Goal: Task Accomplishment & Management: Use online tool/utility

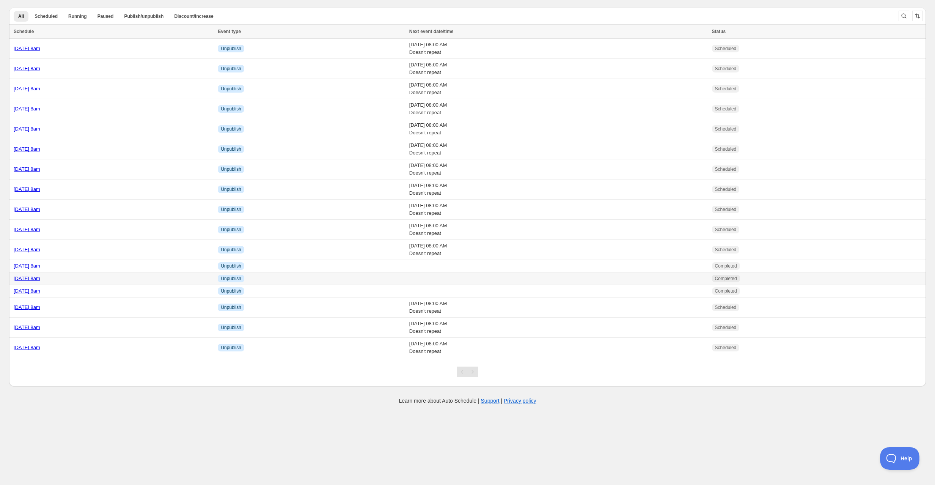
click at [120, 276] on div "Monday 8th September @ 8am" at bounding box center [113, 279] width 199 height 8
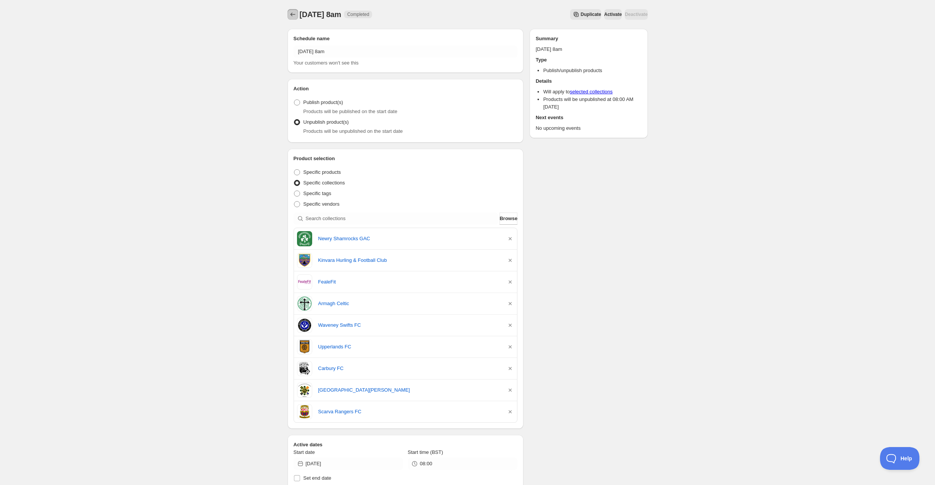
click at [290, 12] on icon "Schedules" at bounding box center [293, 15] width 8 height 8
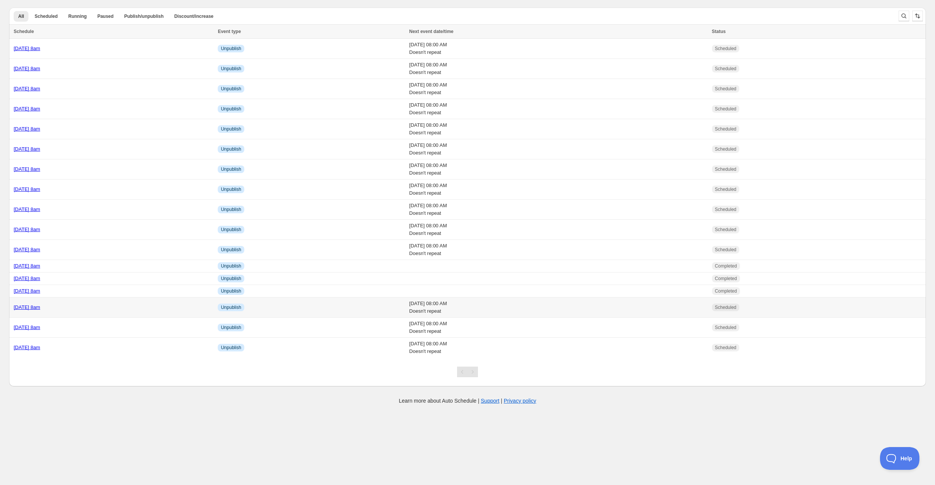
click at [106, 308] on div "Tuesday 9th September @ 8am" at bounding box center [113, 307] width 199 height 8
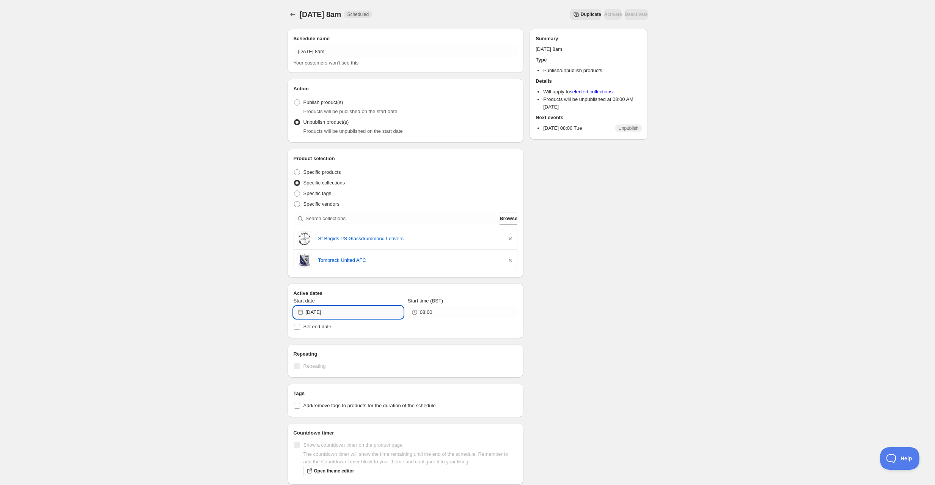
click at [341, 315] on input "2025-09-09" at bounding box center [354, 312] width 97 height 12
click at [205, 317] on div "Tuesday 9th September @ 8am. This page is ready Tuesday 9th September @ 8am Sch…" at bounding box center [467, 301] width 935 height 603
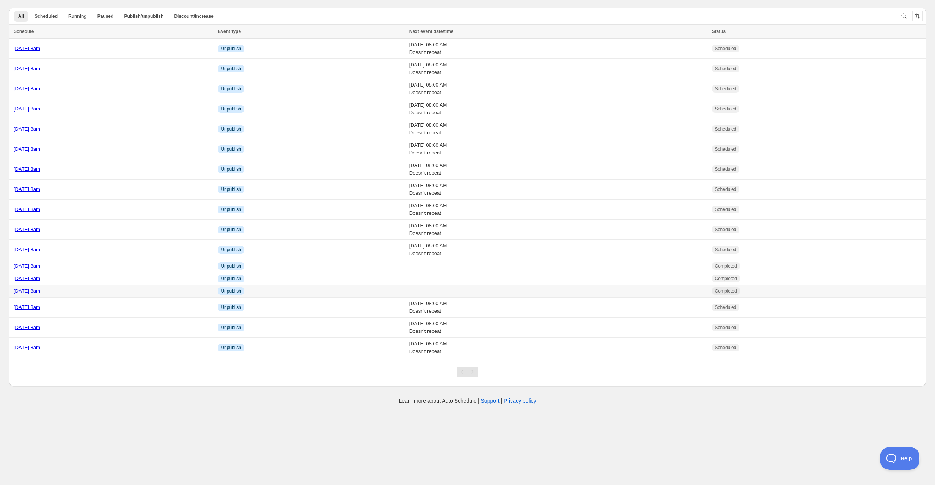
click at [113, 289] on div "[DATE] 8am" at bounding box center [113, 291] width 199 height 8
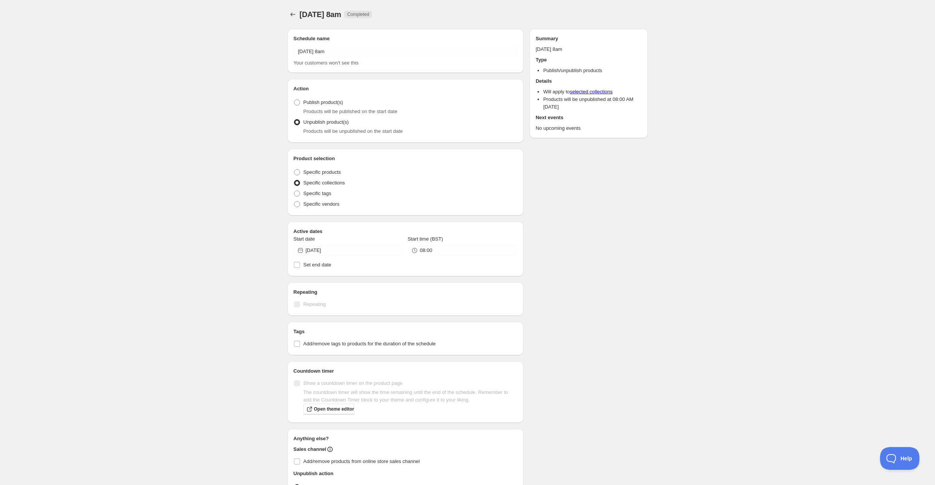
radio input "true"
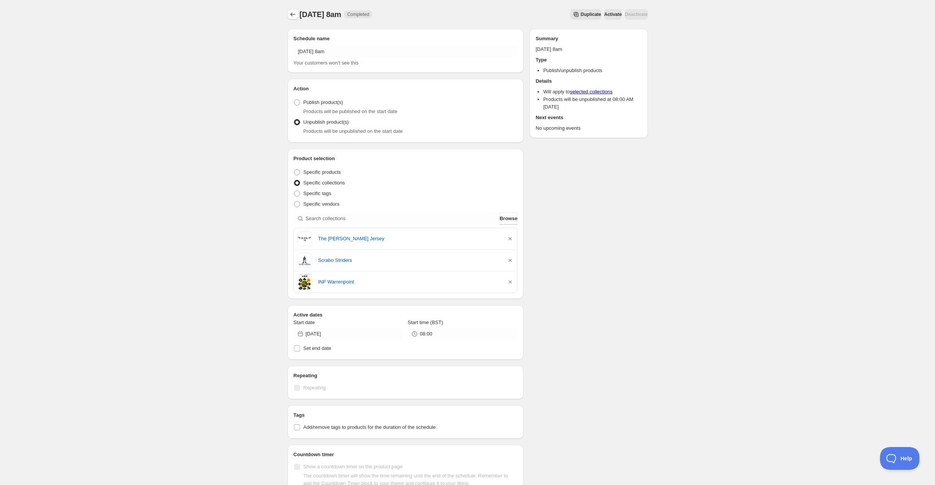
click at [297, 14] on button "Schedules" at bounding box center [292, 14] width 11 height 11
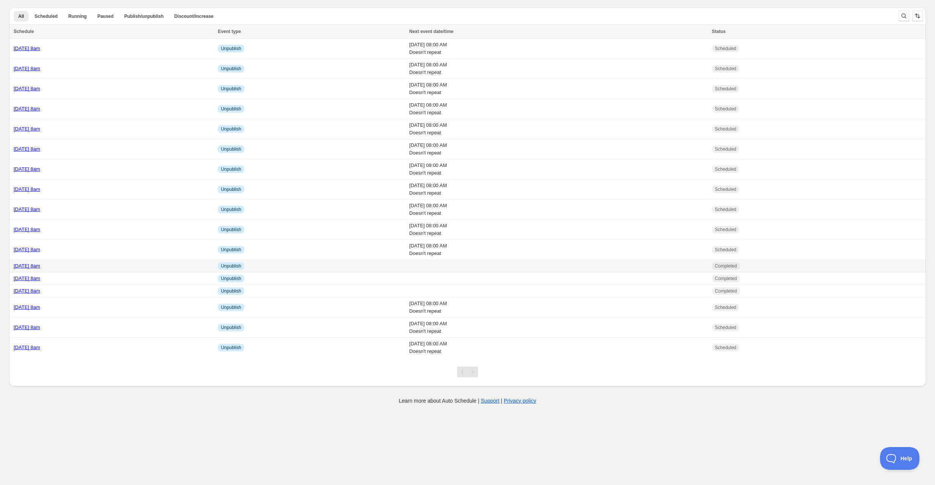
click at [114, 265] on div "Thursday 4th September @ 8am" at bounding box center [113, 266] width 199 height 8
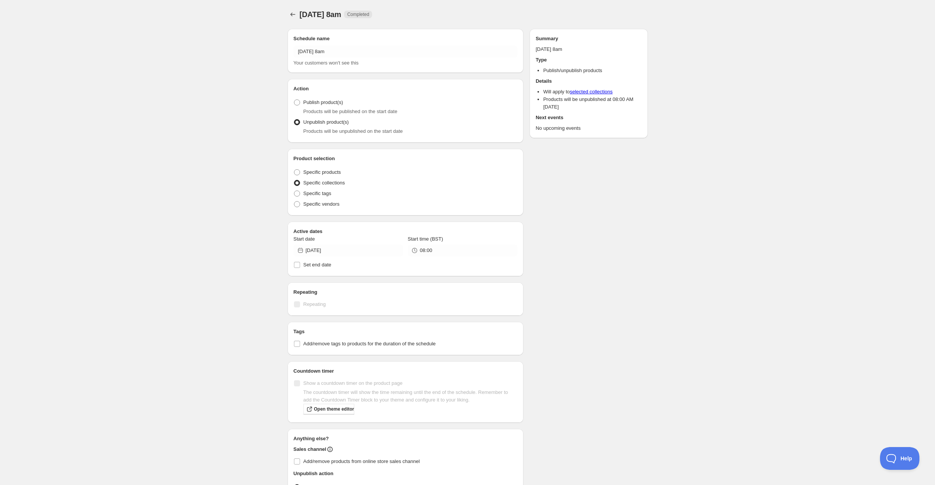
radio input "true"
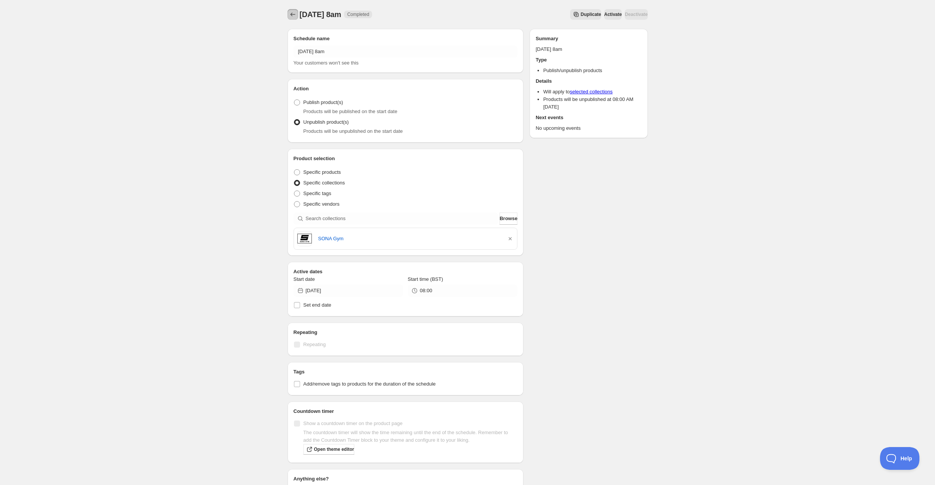
click at [296, 14] on icon "Schedules" at bounding box center [293, 15] width 8 height 8
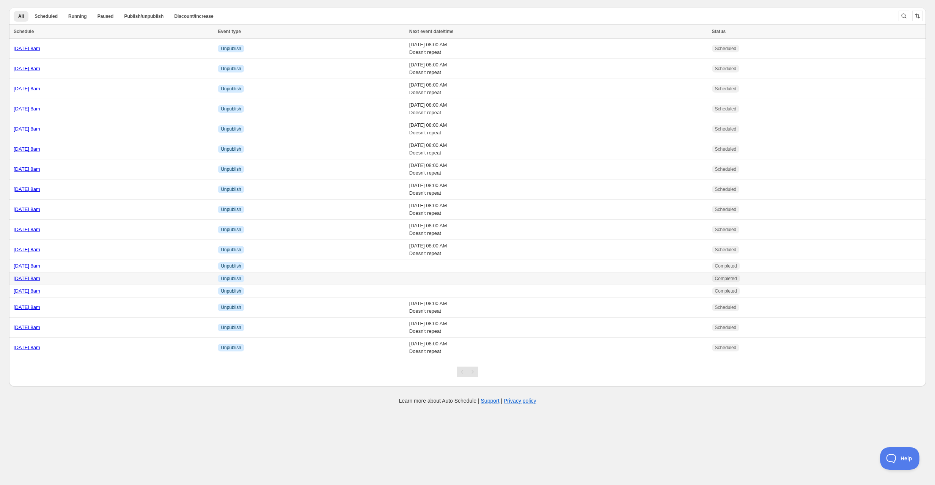
click at [114, 275] on div "Monday 8th September @ 8am" at bounding box center [113, 279] width 199 height 8
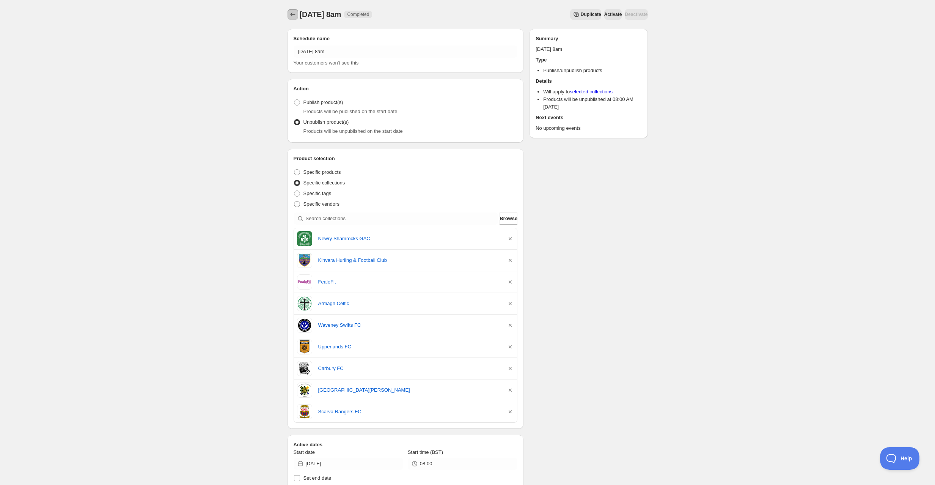
click at [291, 10] on button "Schedules" at bounding box center [292, 14] width 11 height 11
